Goal: Feedback & Contribution: Leave review/rating

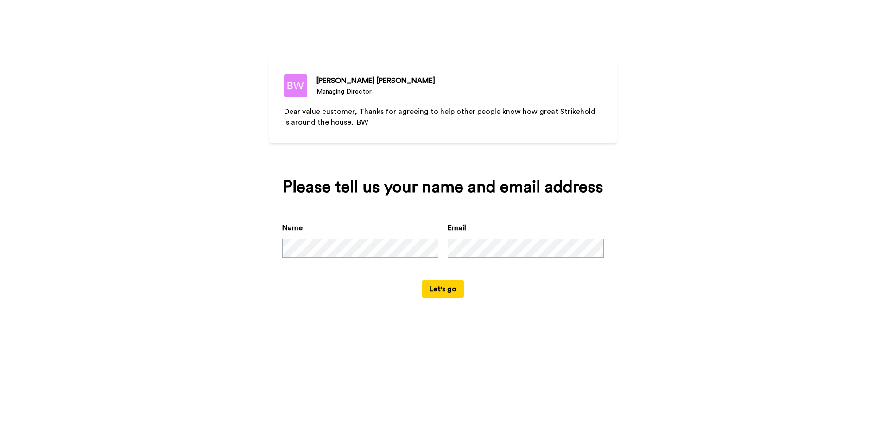
click at [441, 291] on button "Let's go" at bounding box center [443, 289] width 42 height 19
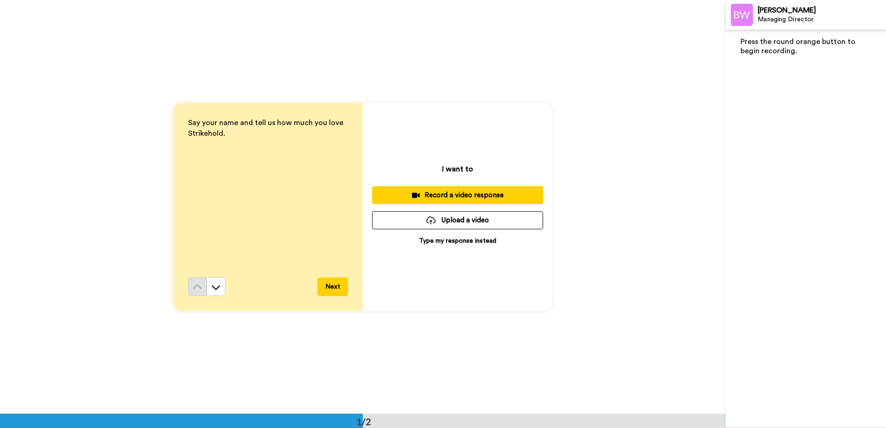
click at [469, 196] on div "Record a video response" at bounding box center [458, 195] width 156 height 10
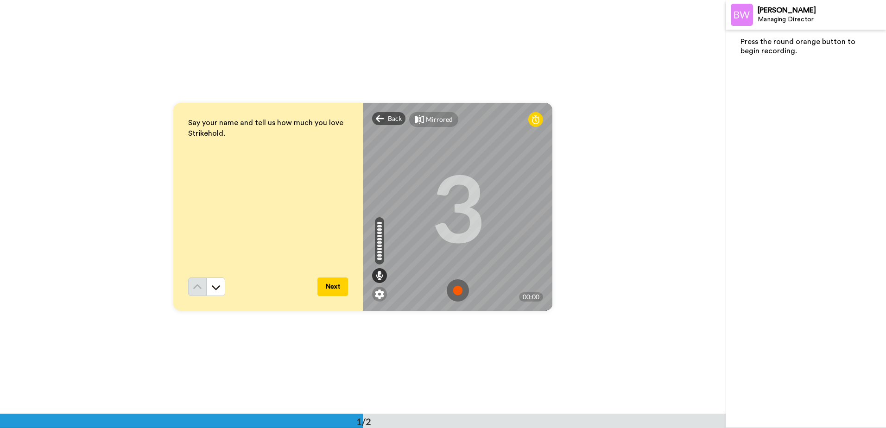
click at [458, 289] on img at bounding box center [458, 290] width 22 height 22
click at [452, 289] on img at bounding box center [458, 290] width 22 height 22
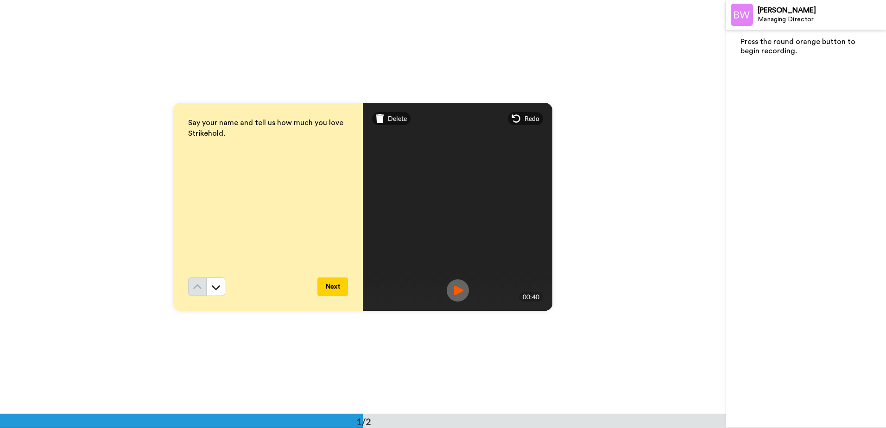
click at [330, 285] on button "Next" at bounding box center [332, 287] width 31 height 19
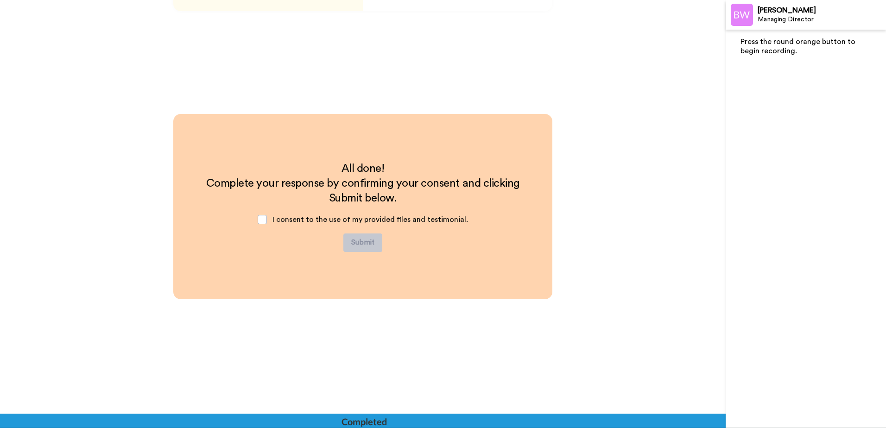
scroll to position [300, 0]
click at [261, 216] on span at bounding box center [262, 219] width 9 height 9
click at [364, 239] on button "Submit" at bounding box center [362, 243] width 39 height 19
